Goal: Task Accomplishment & Management: Manage account settings

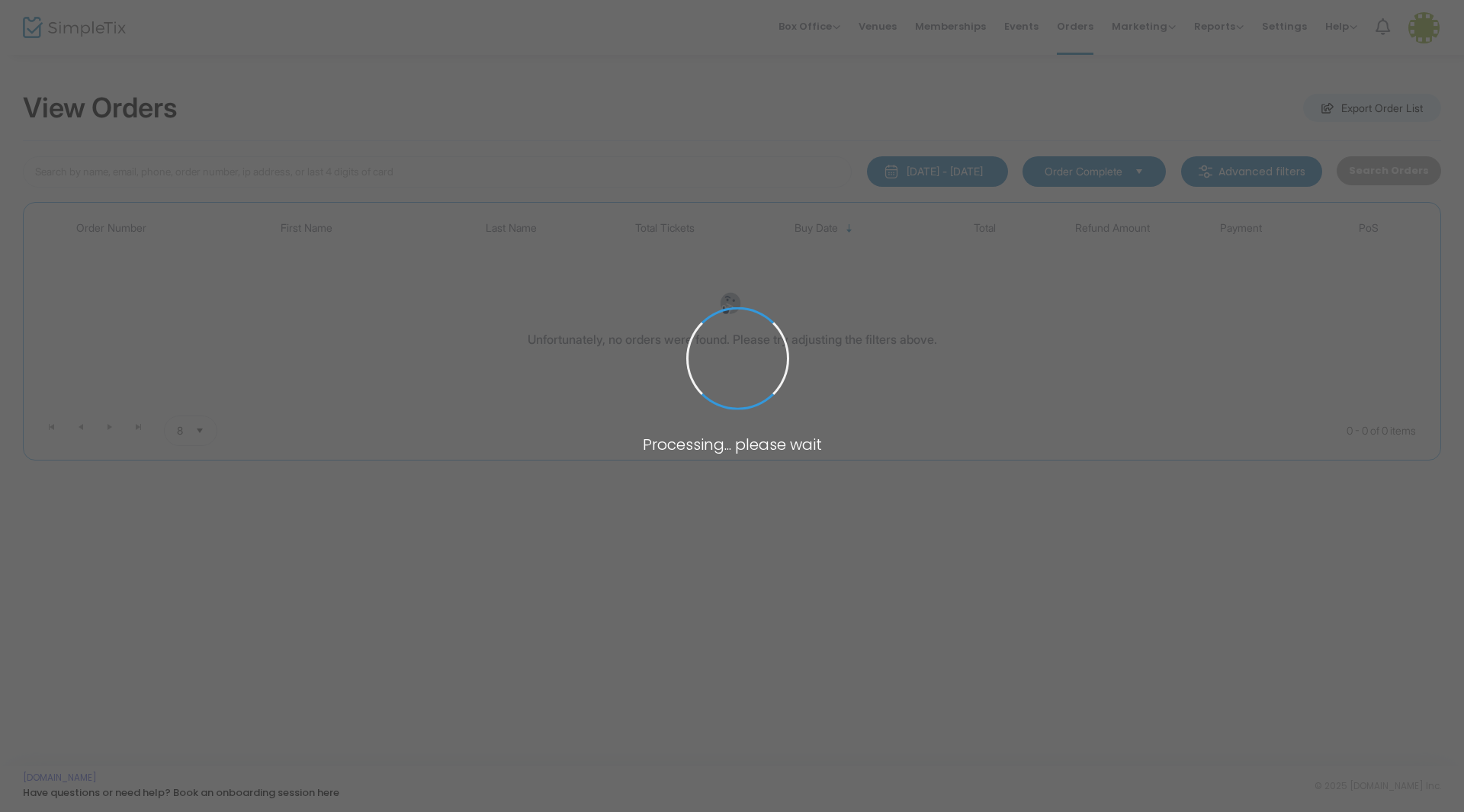
type input "oldham"
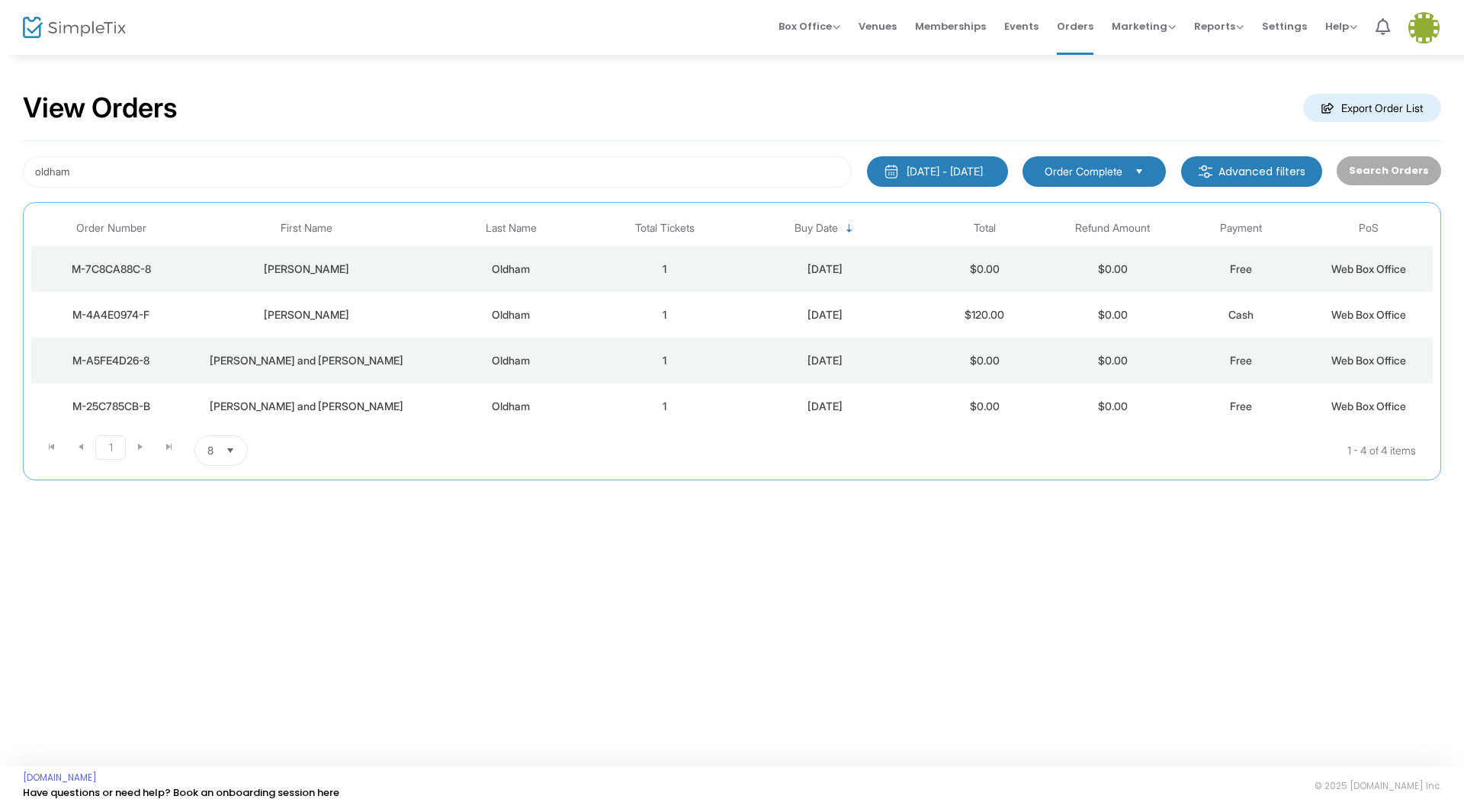
click at [512, 262] on div "Oldham" at bounding box center [511, 269] width 171 height 15
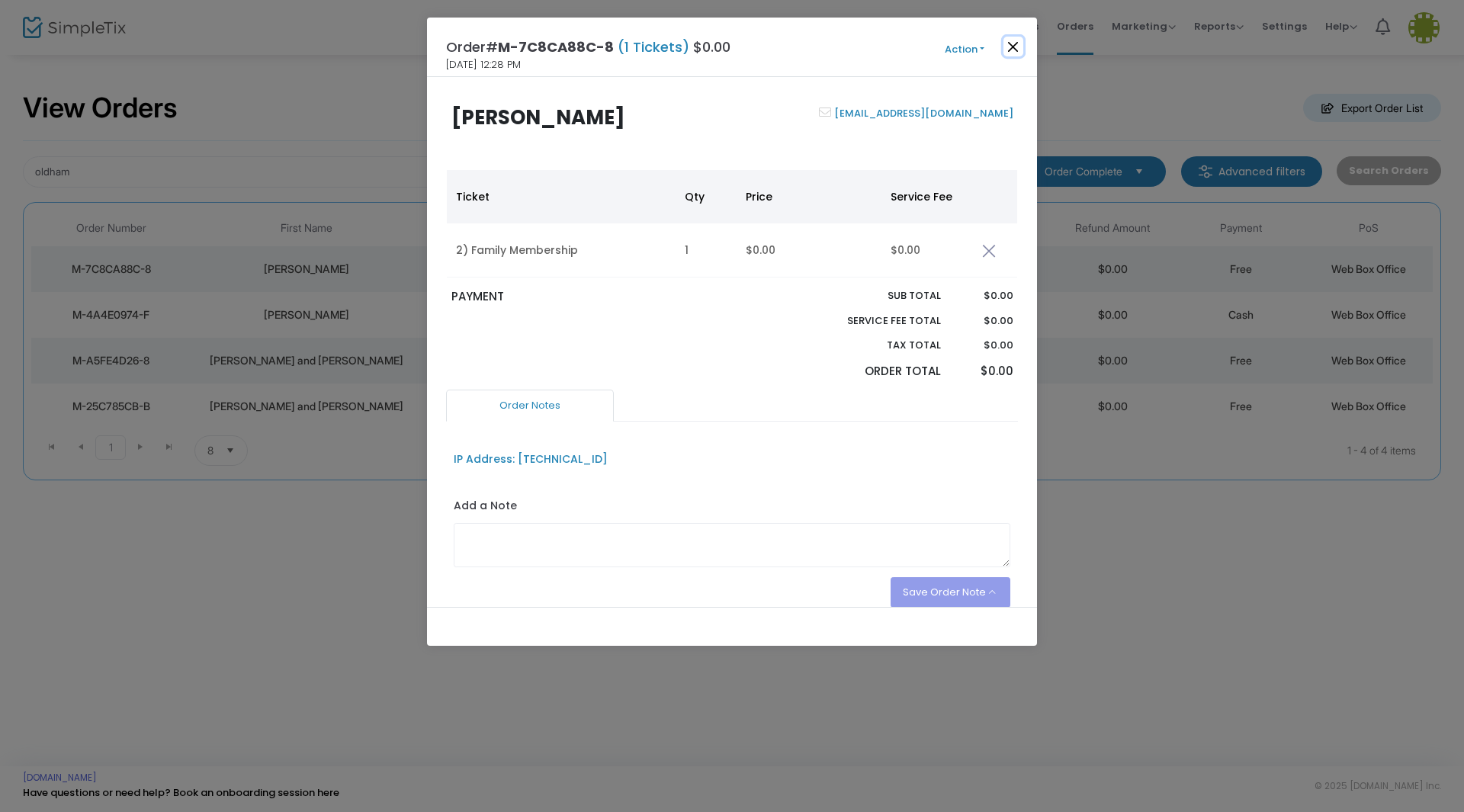
click at [1010, 43] on button "Close" at bounding box center [1013, 46] width 20 height 20
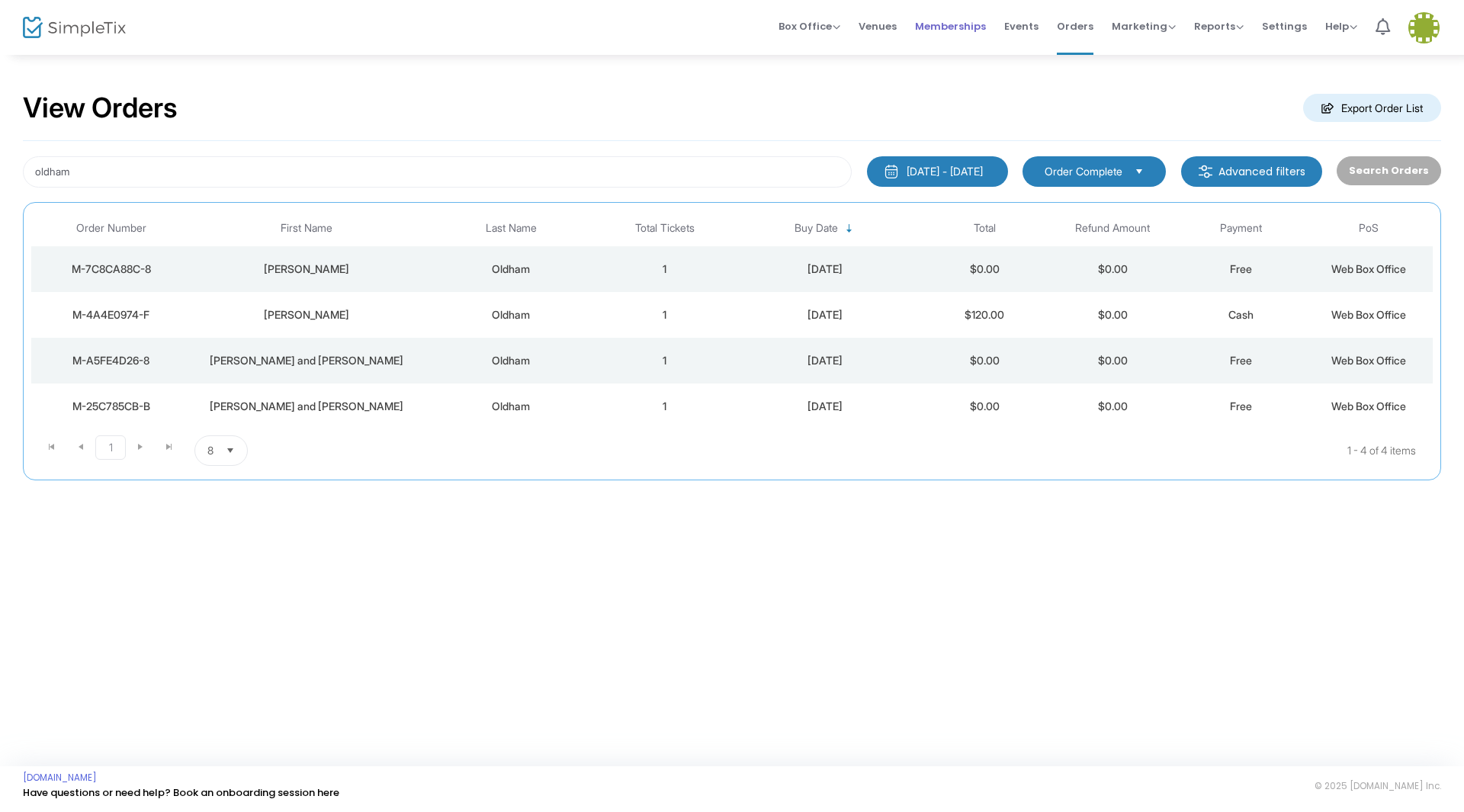
click at [970, 24] on span "Memberships" at bounding box center [950, 26] width 71 height 39
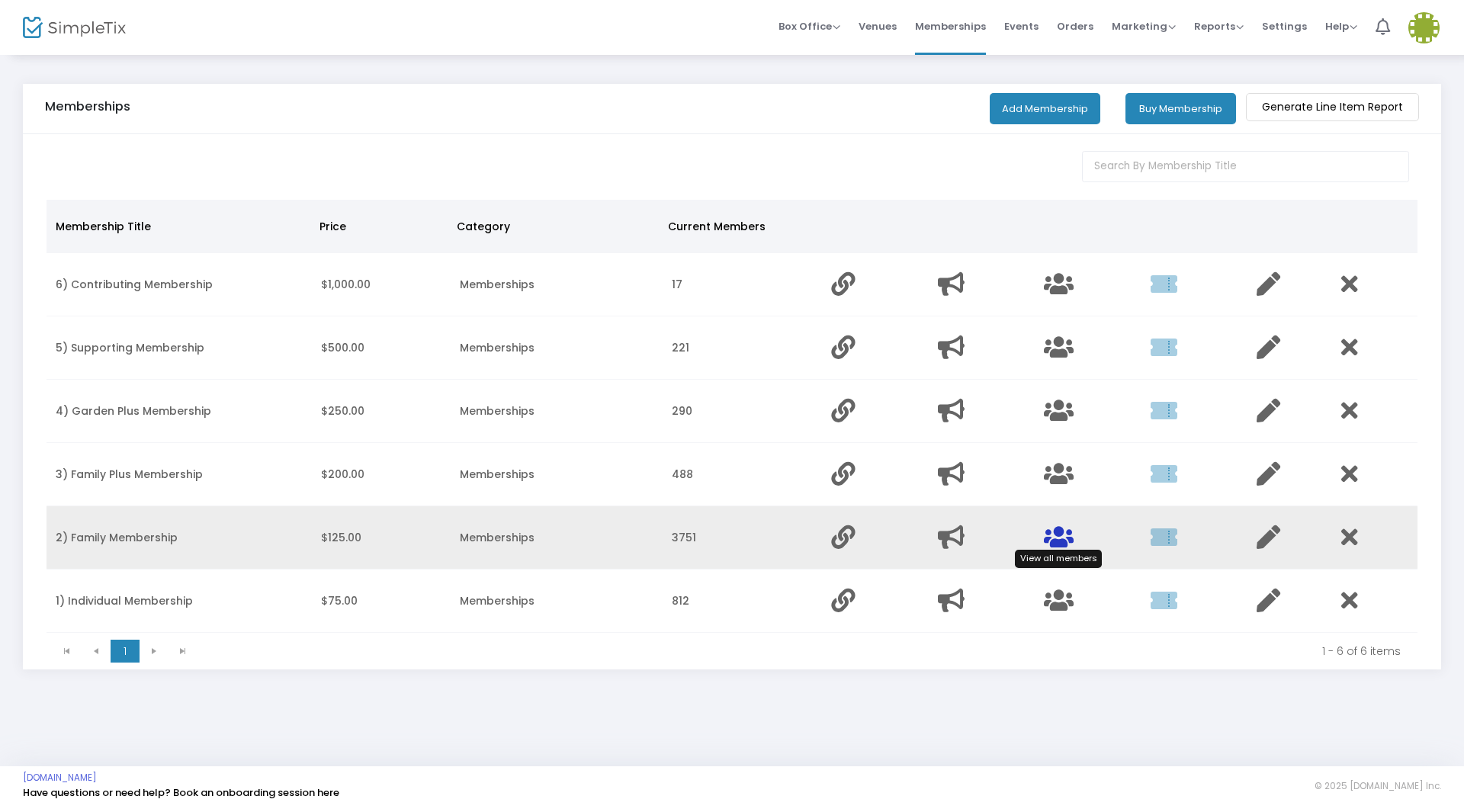
click at [1058, 531] on icon "Data table" at bounding box center [1058, 537] width 30 height 24
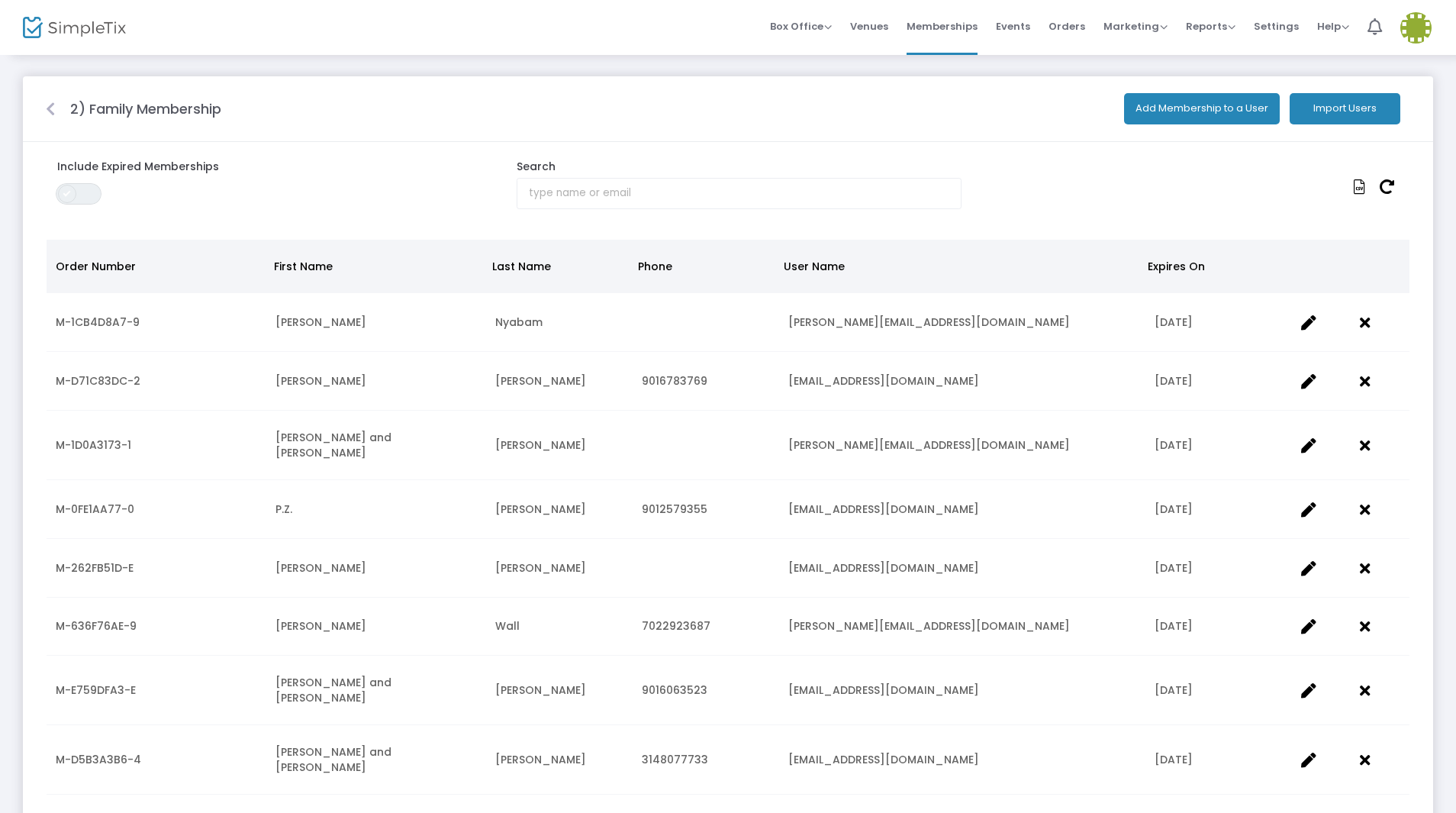
click at [60, 191] on span at bounding box center [67, 194] width 18 height 18
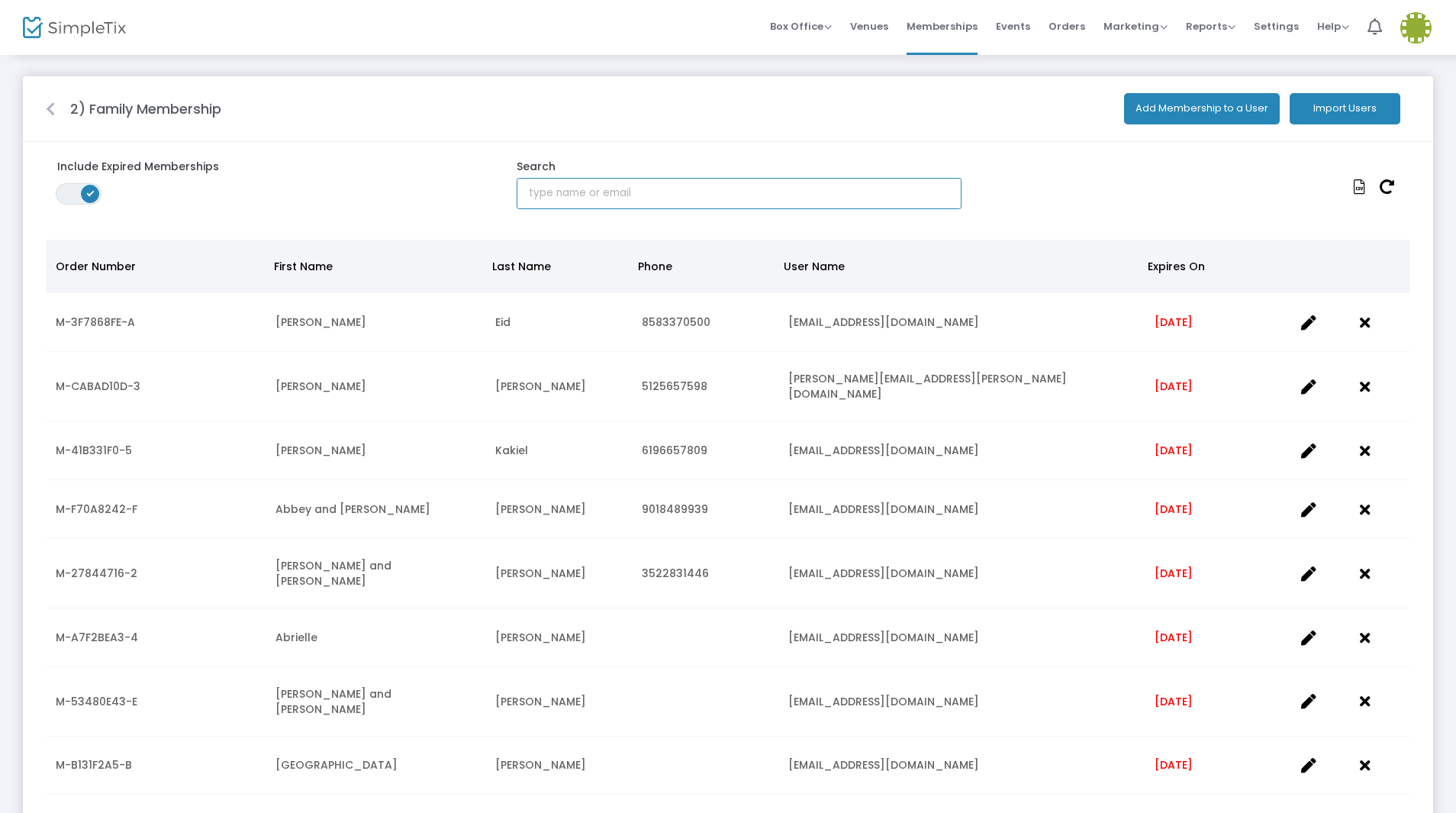
click at [587, 195] on input "text" at bounding box center [738, 194] width 445 height 31
type input "oldham"
